Goal: Task Accomplishment & Management: Manage account settings

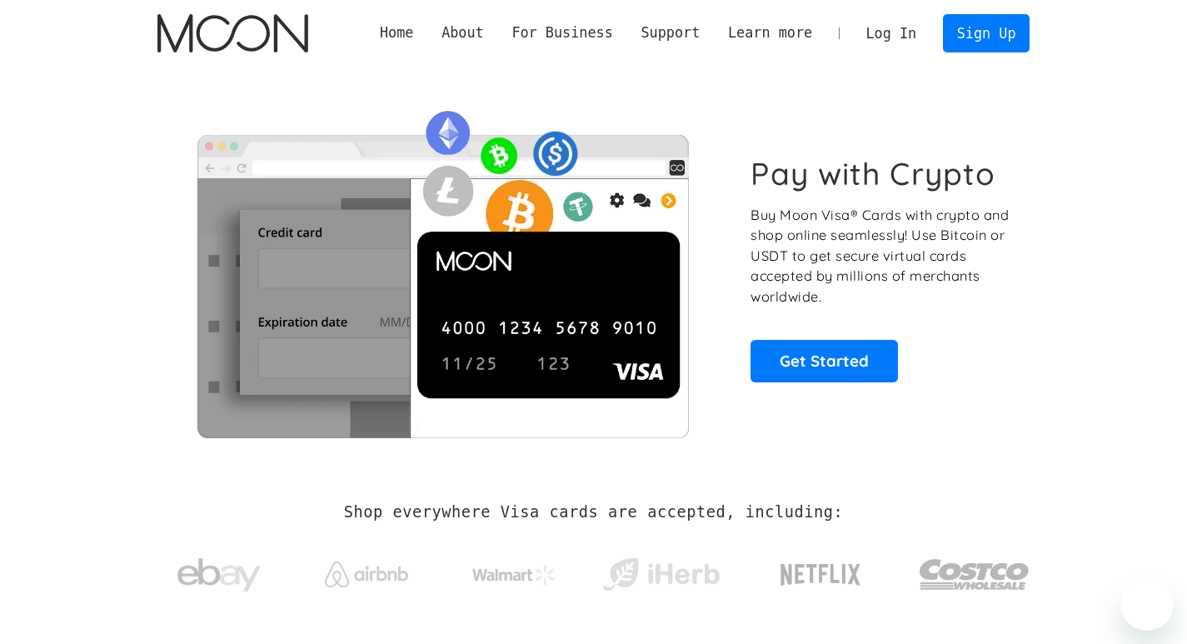
click at [889, 22] on link "Log In" at bounding box center [891, 33] width 78 height 37
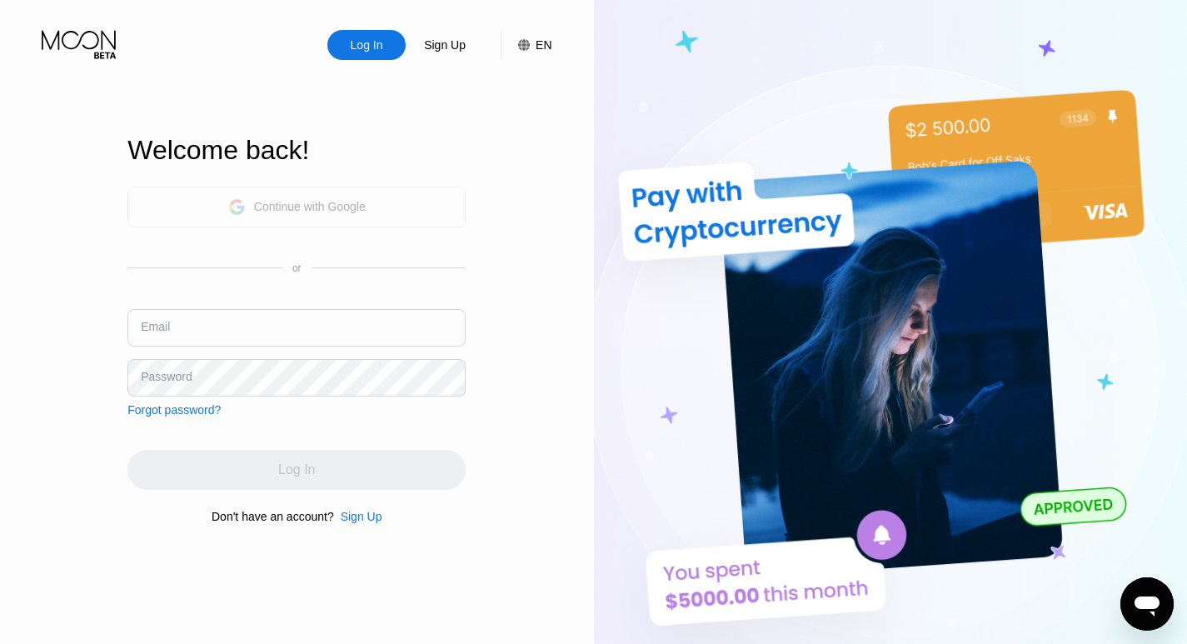
click at [282, 214] on div "Continue with Google" at bounding box center [296, 207] width 137 height 26
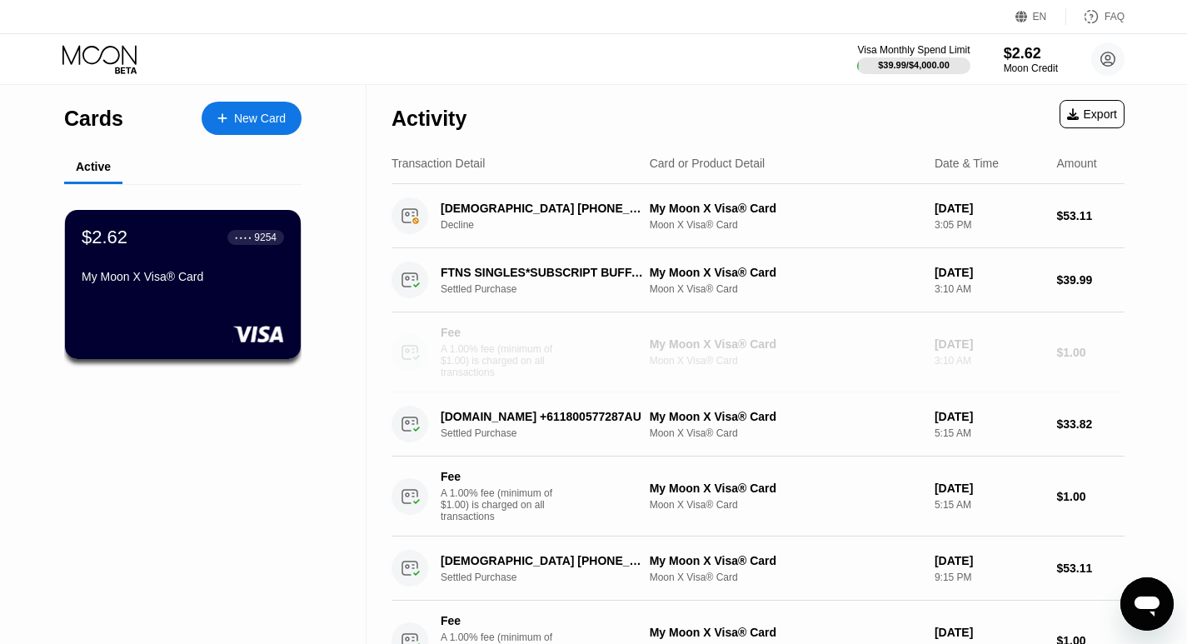
click at [949, 340] on div "Fee A 1.00% fee (minimum of $1.00) is charged on all transactions My Moon X Vis…" at bounding box center [757, 352] width 733 height 80
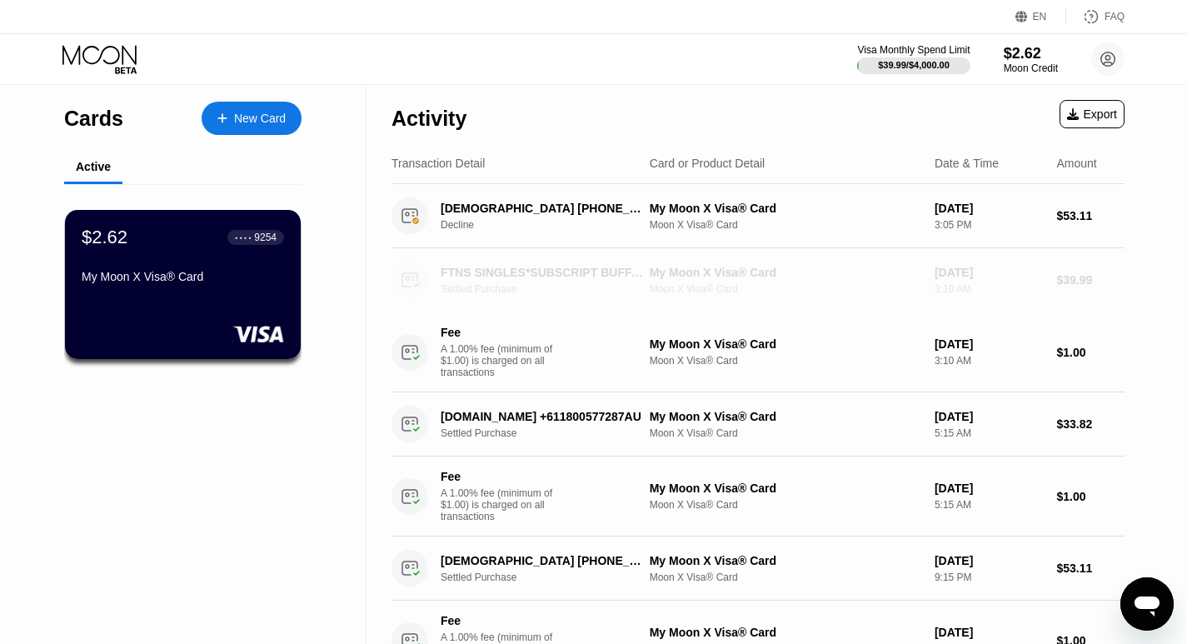
click at [932, 272] on div "FTNS SINGLES*SUBSCRIPT BUFFALO US Settled Purchase My Moon X Visa® Card Moon X …" at bounding box center [757, 280] width 733 height 64
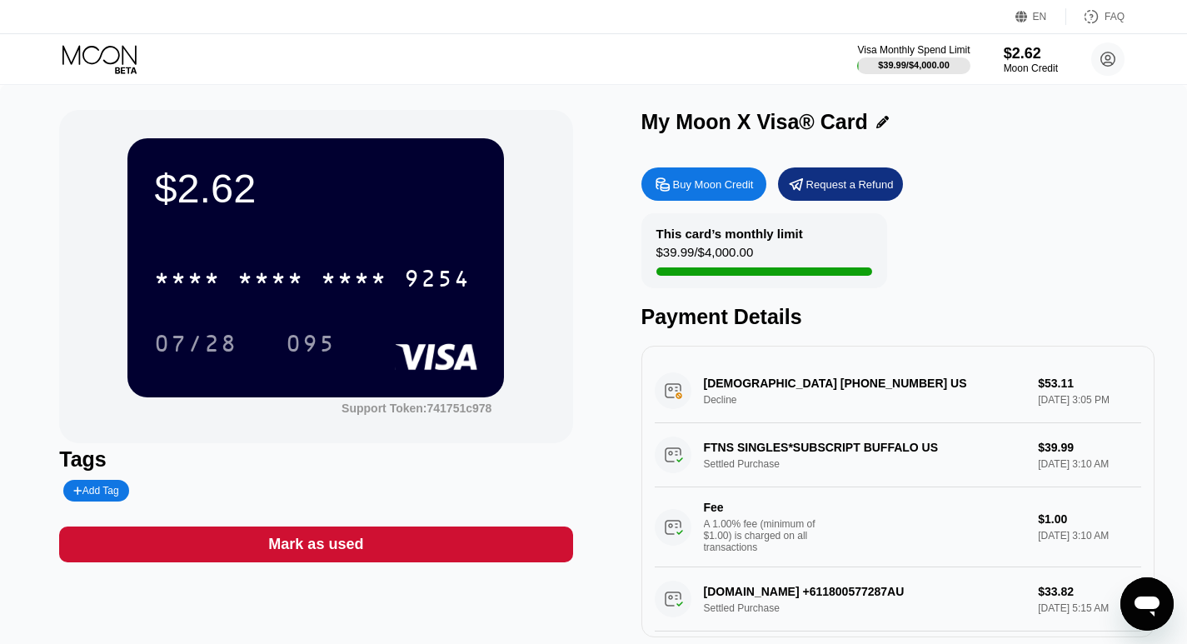
click at [912, 457] on div "FTNS SINGLES*SUBSCRIPT BUFFALO US Settled Purchase $39.99 Sep 11, 2025 3:10 AM …" at bounding box center [898, 495] width 486 height 144
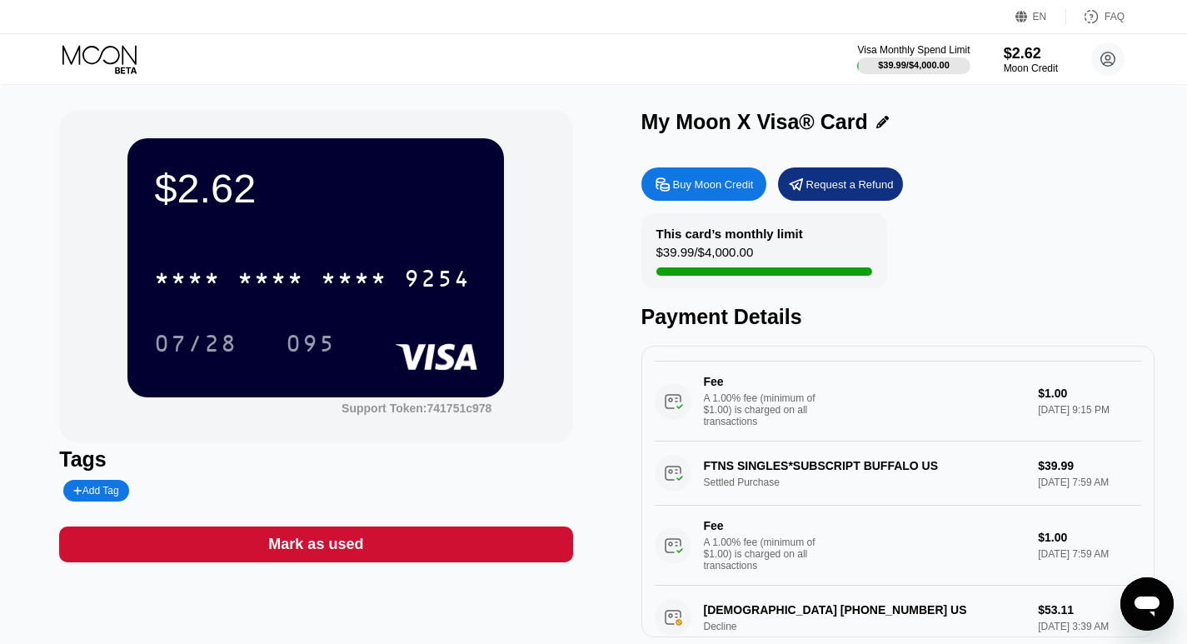
scroll to position [414, 0]
click at [744, 185] on div "Buy Moon Credit" at bounding box center [713, 184] width 81 height 14
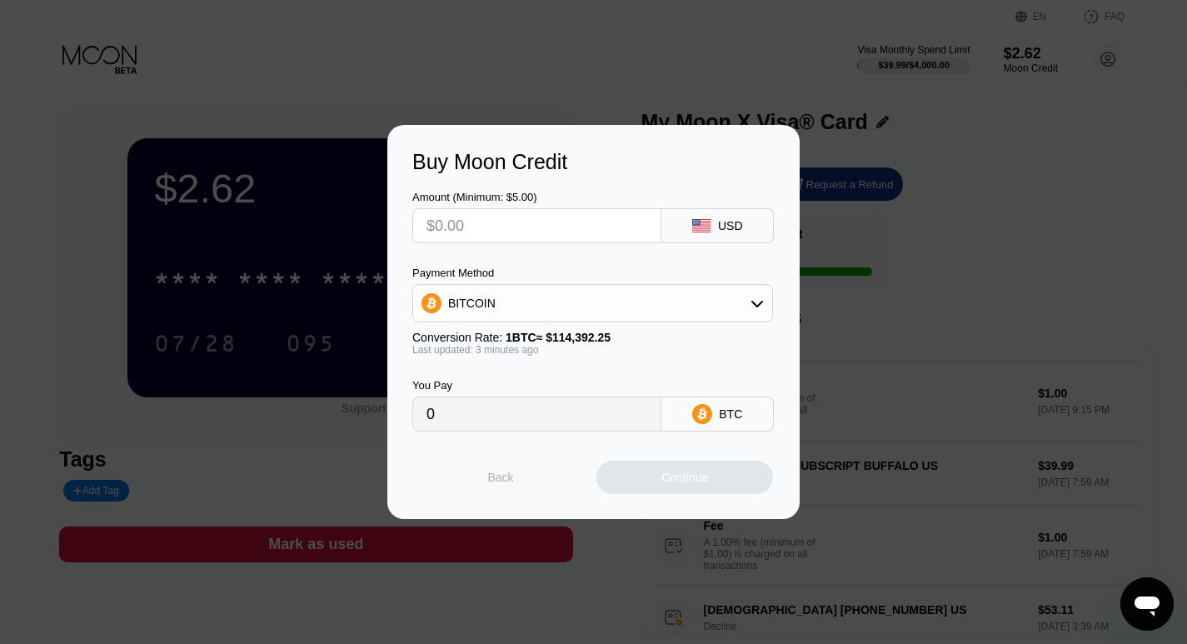
click at [508, 482] on div "Back" at bounding box center [501, 477] width 26 height 13
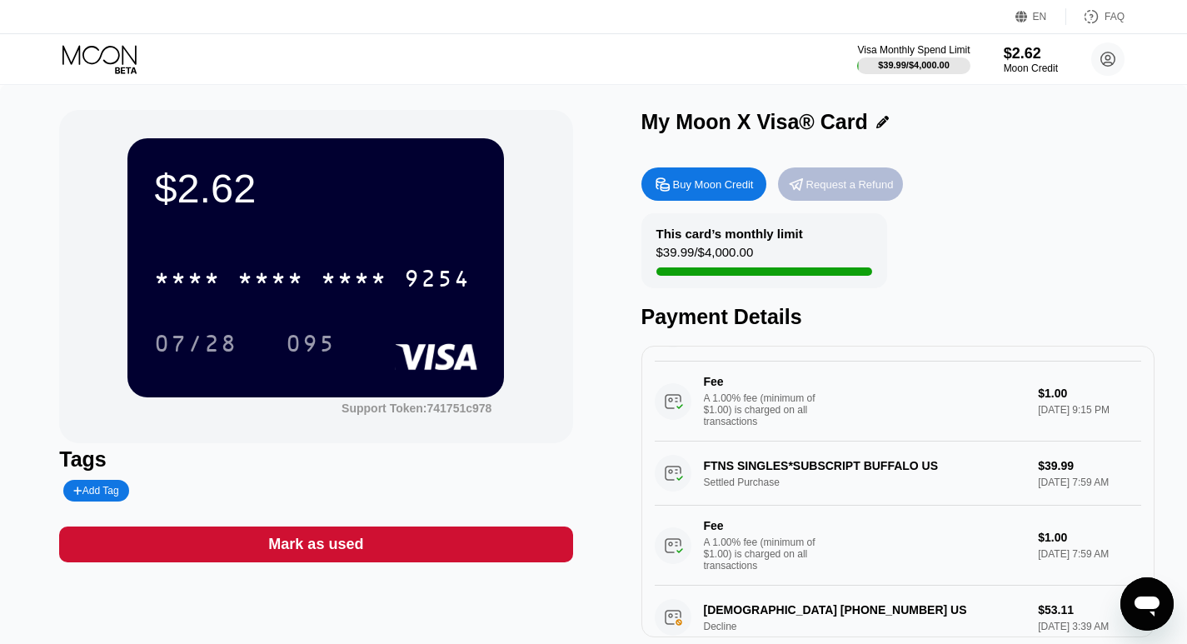
click at [848, 182] on div "Request a Refund" at bounding box center [849, 184] width 87 height 14
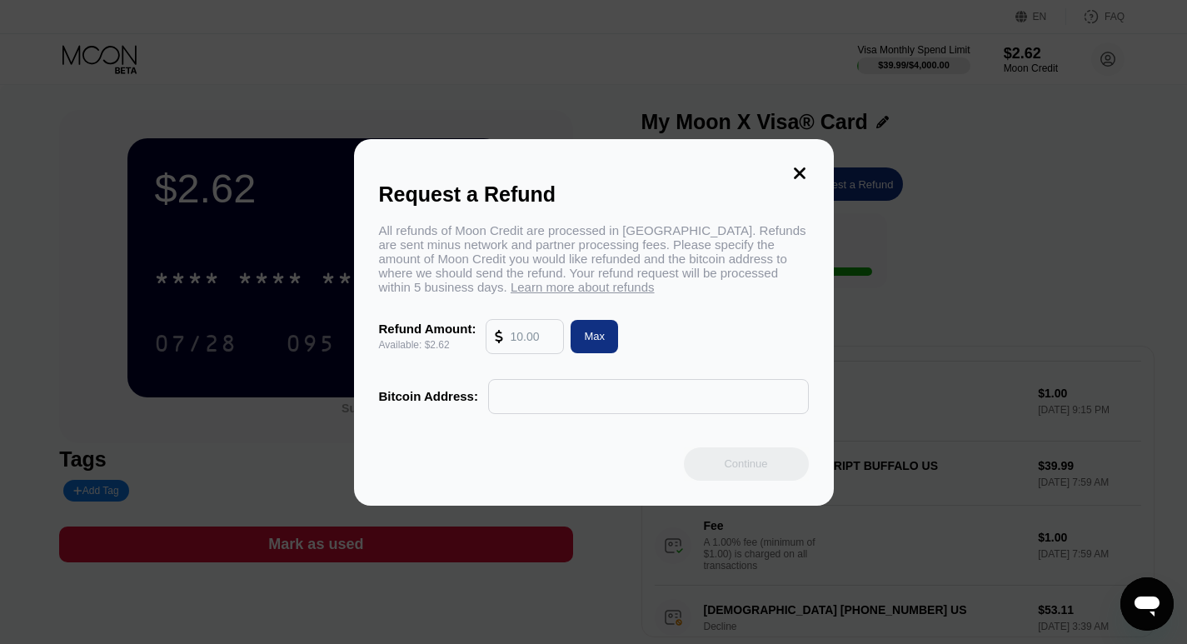
click at [791, 171] on icon at bounding box center [799, 173] width 18 height 18
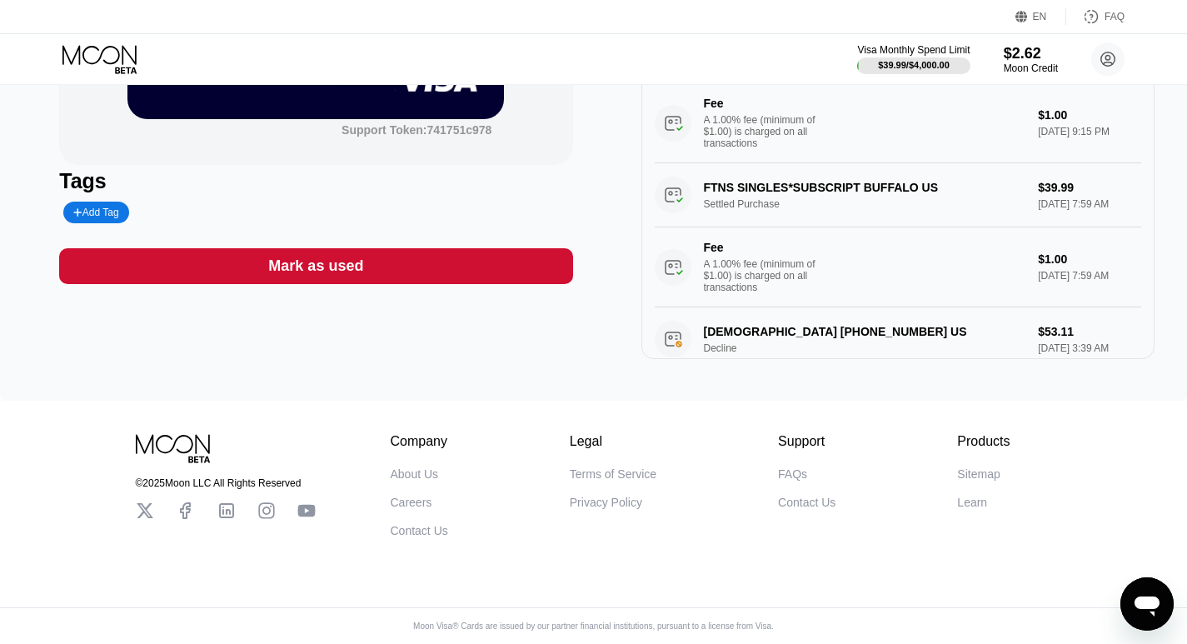
scroll to position [296, 0]
click at [421, 257] on div "Mark as used" at bounding box center [315, 266] width 513 height 36
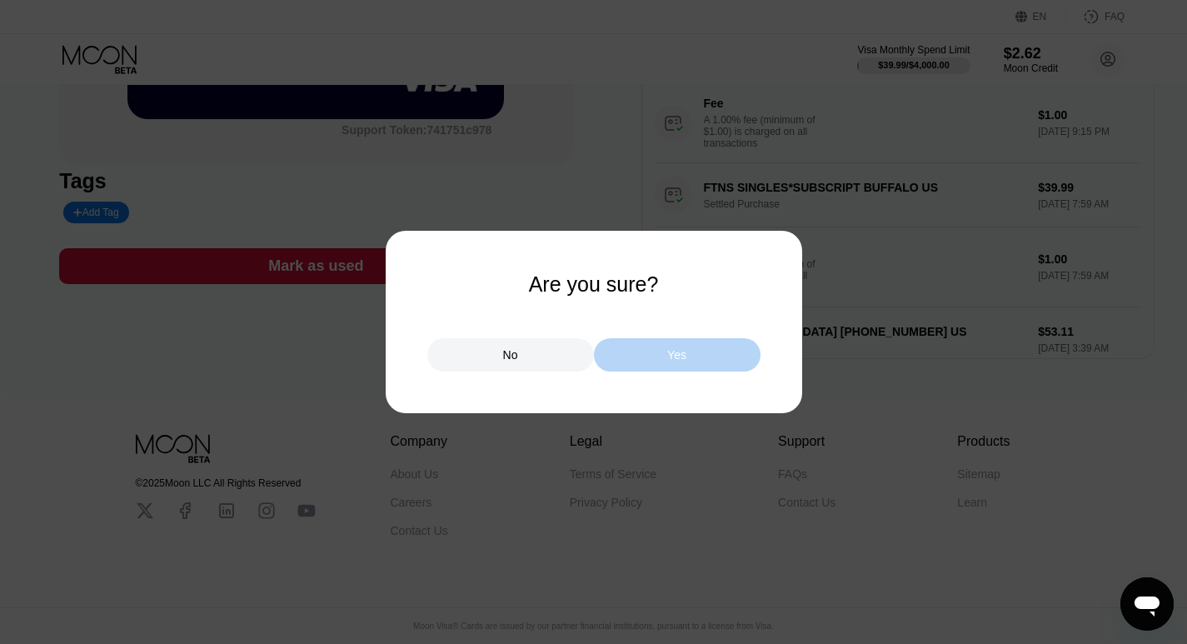
click at [646, 359] on div "Yes" at bounding box center [677, 354] width 167 height 33
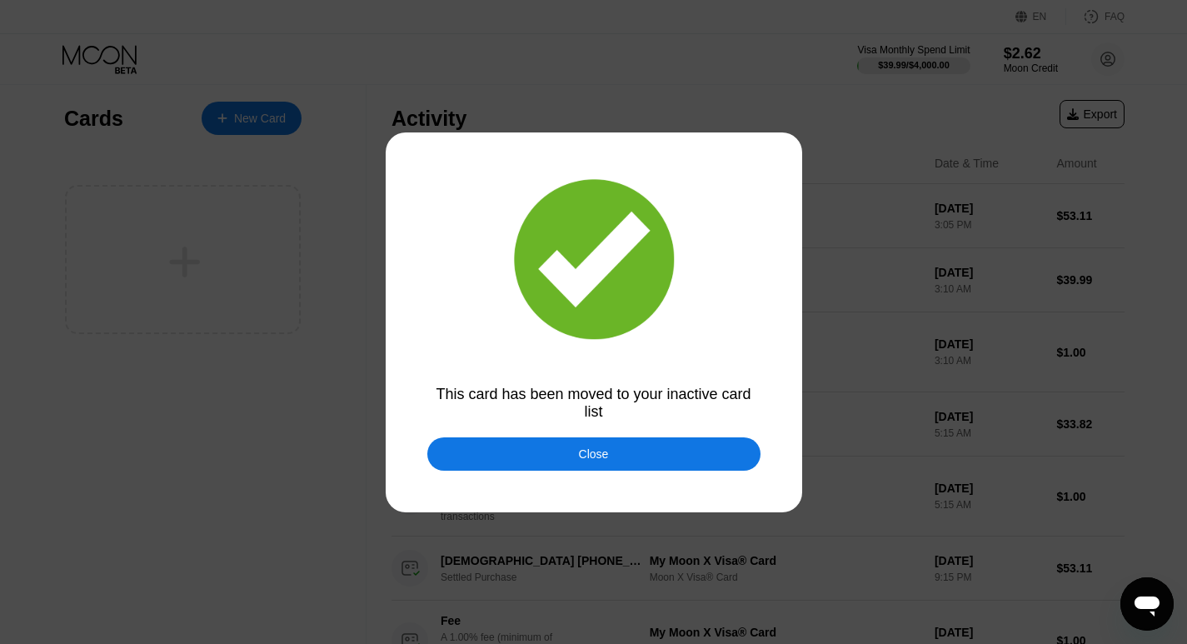
click at [613, 465] on div "Close" at bounding box center [593, 453] width 333 height 33
